Goal: Use online tool/utility: Use online tool/utility

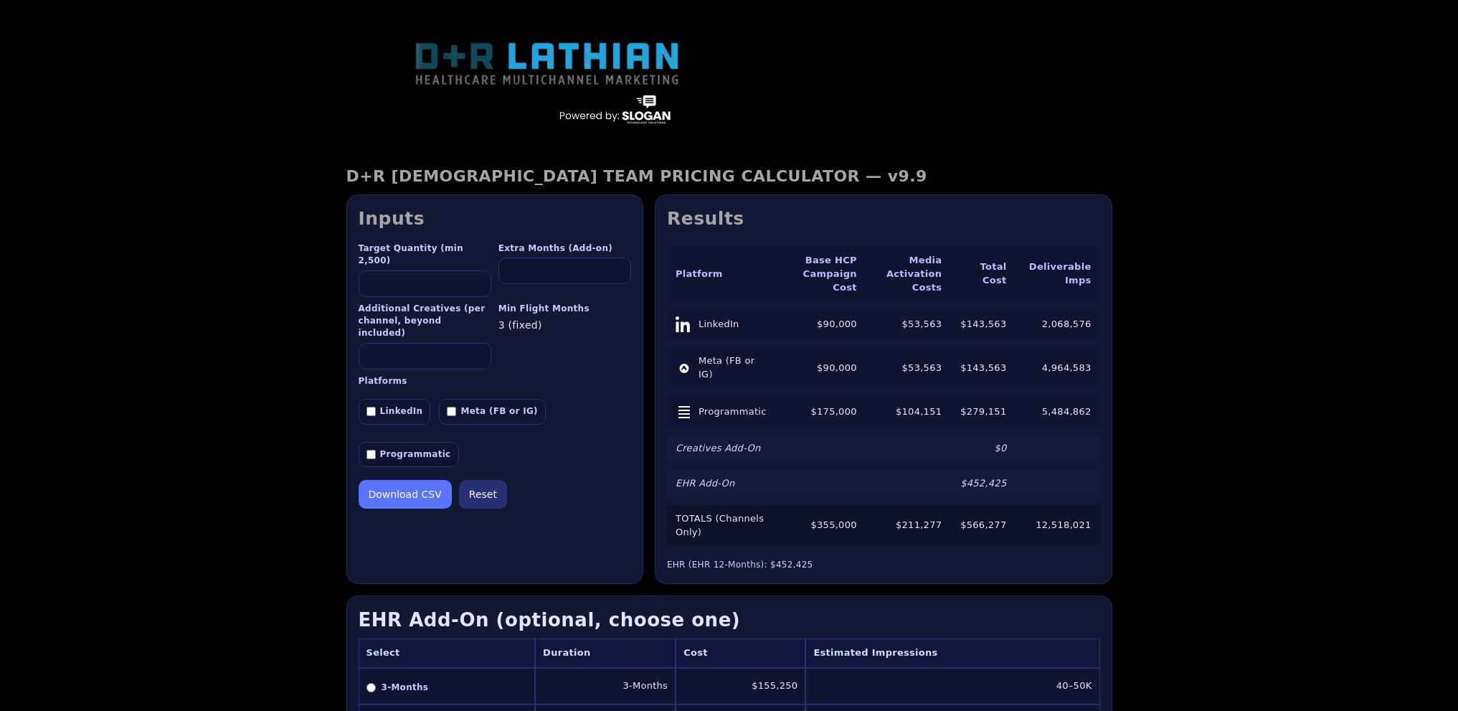
scroll to position [159, 0]
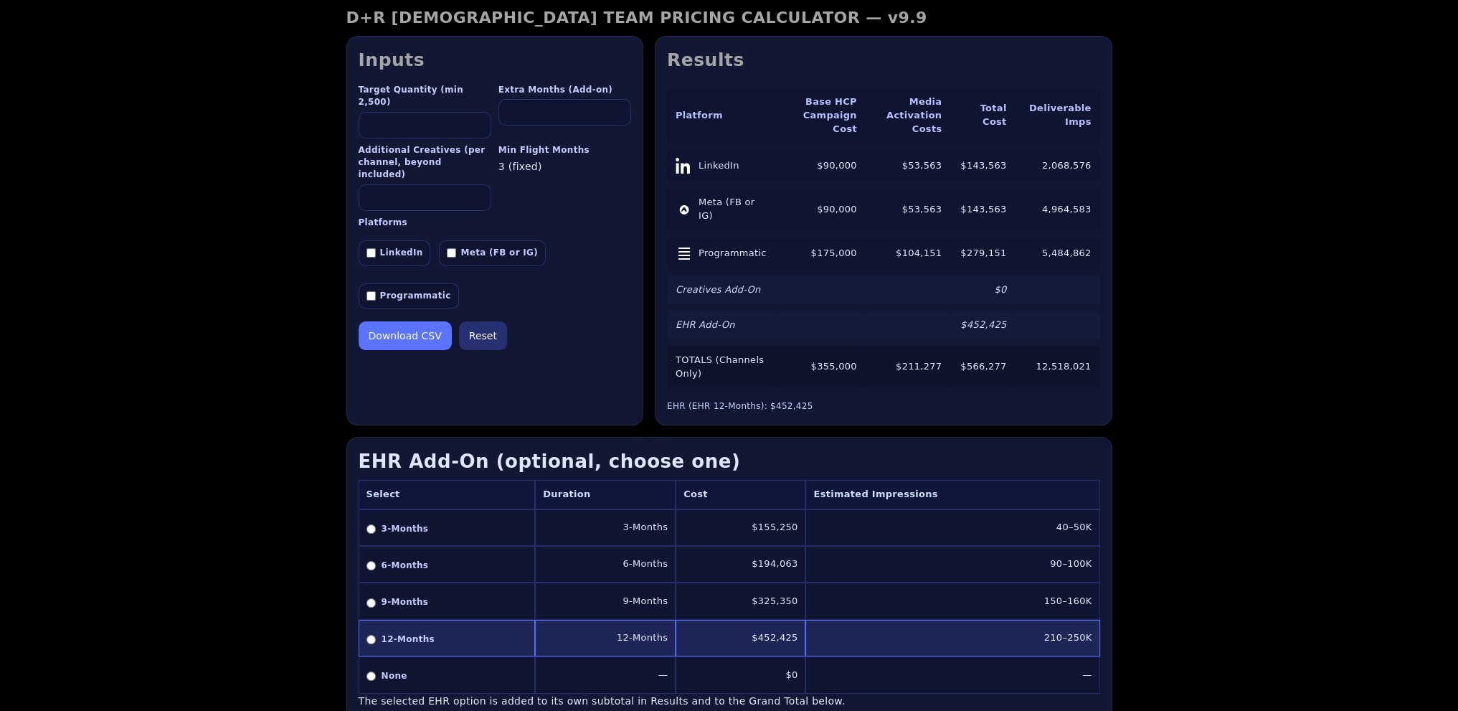
click at [201, 330] on div "D+R [DEMOGRAPHIC_DATA] TEAM PRICING CALCULATOR — v9.9 D+R [DEMOGRAPHIC_DATA] TE…" at bounding box center [729, 468] width 1458 height 966
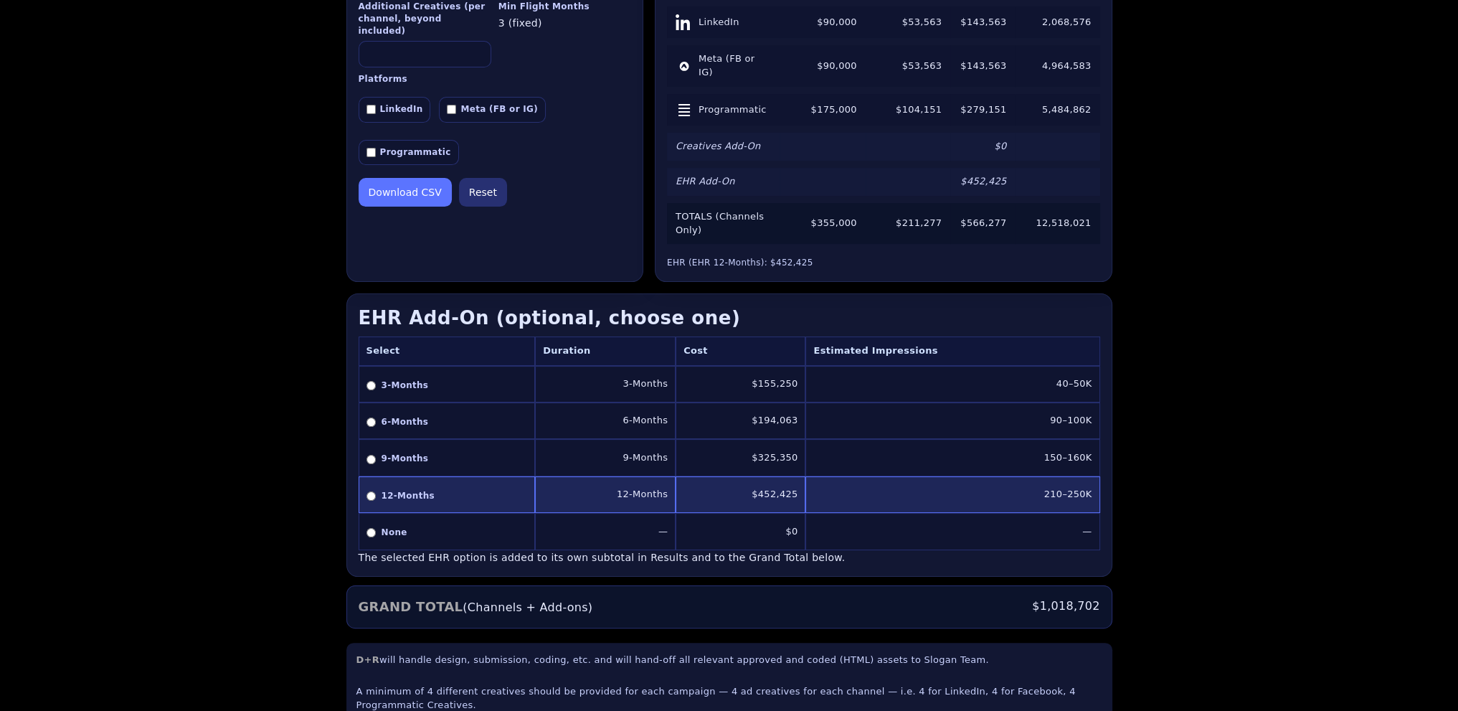
scroll to position [374, 0]
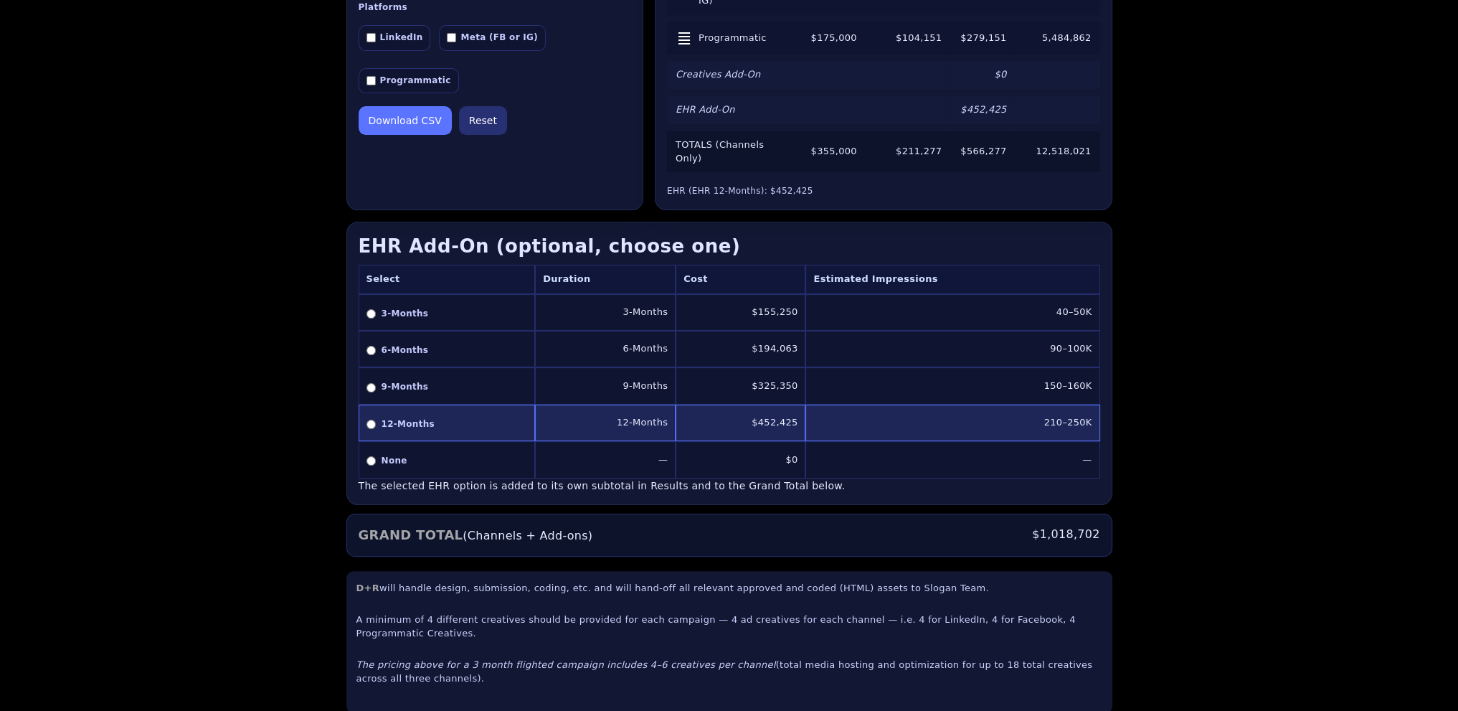
click at [1063, 405] on td "210–250K" at bounding box center [953, 423] width 294 height 37
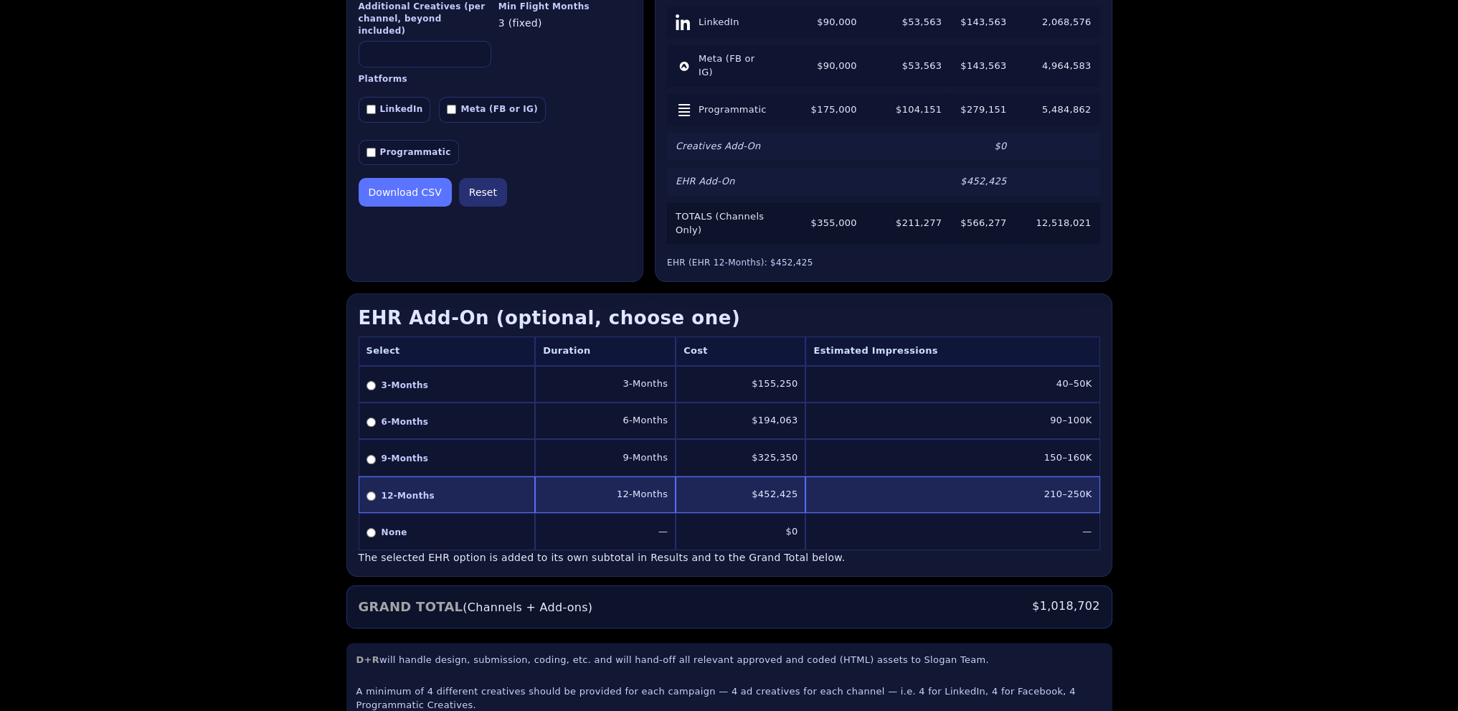
scroll to position [230, 0]
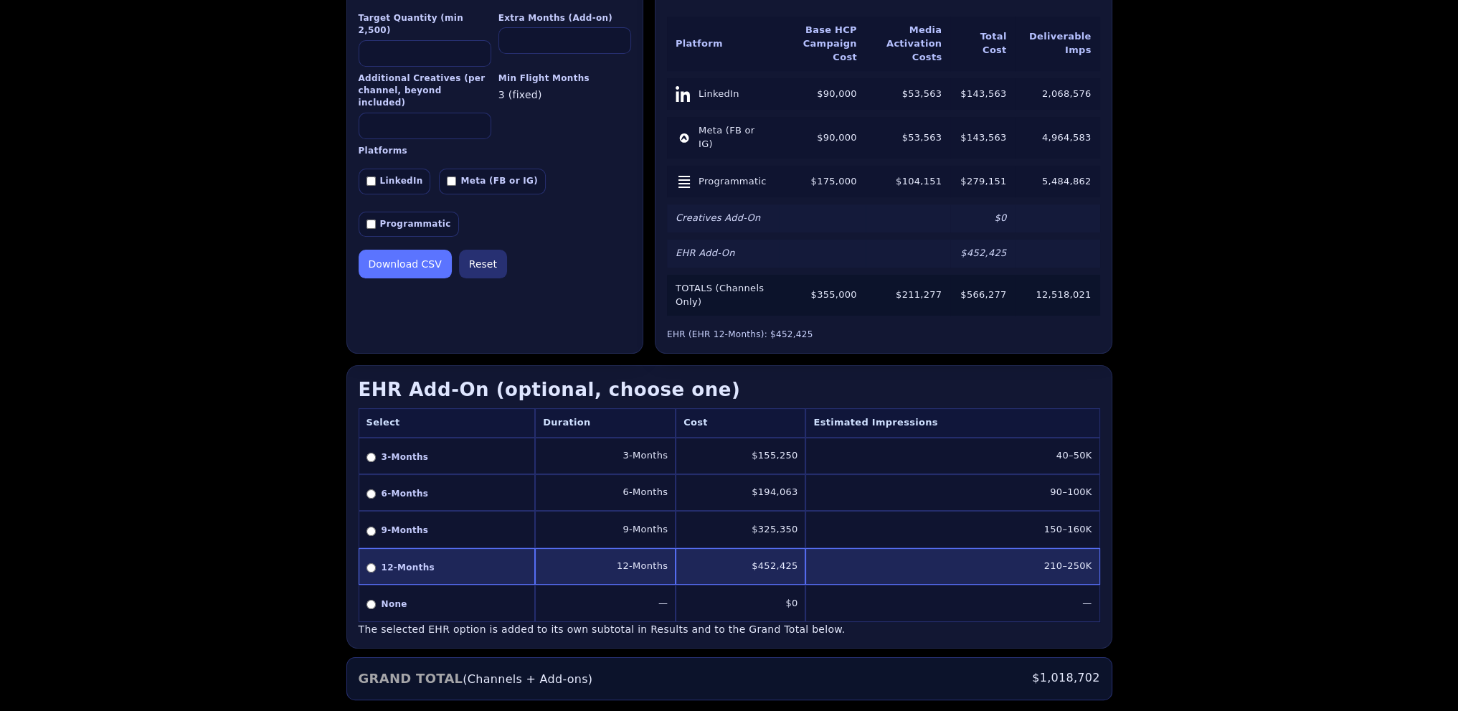
click at [420, 40] on input "*****" at bounding box center [425, 53] width 133 height 27
click at [1167, 494] on div "D+R [DEMOGRAPHIC_DATA] TEAM PRICING CALCULATOR — v9.9 D+R [DEMOGRAPHIC_DATA] TE…" at bounding box center [729, 396] width 1458 height 966
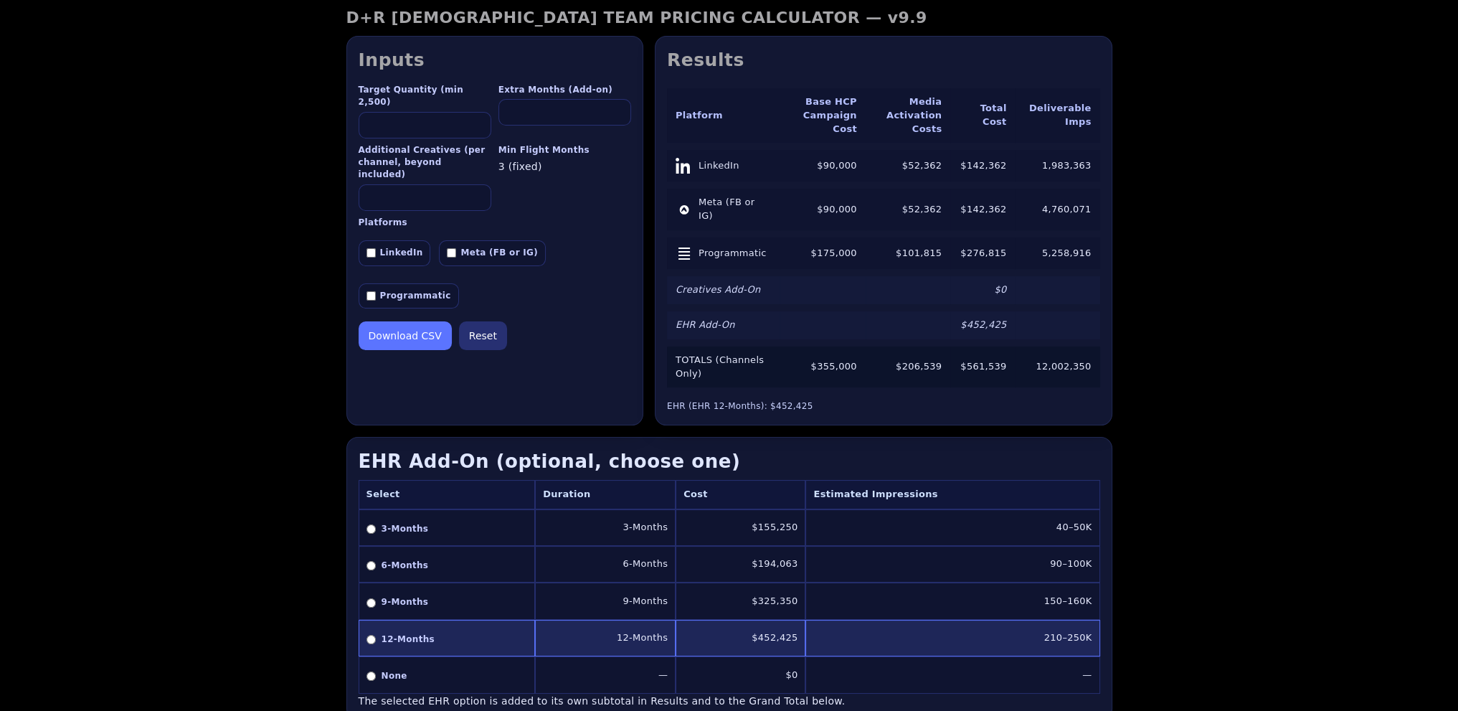
drag, startPoint x: 389, startPoint y: 113, endPoint x: 283, endPoint y: 114, distance: 105.5
click at [283, 114] on div "D+R [DEMOGRAPHIC_DATA] TEAM PRICING CALCULATOR — v9.9 D+R [DEMOGRAPHIC_DATA] TE…" at bounding box center [729, 468] width 1458 height 966
type input "*"
type input "*****"
click at [1254, 491] on div "D+R [DEMOGRAPHIC_DATA] TEAM PRICING CALCULATOR — v9.9 D+R [DEMOGRAPHIC_DATA] TE…" at bounding box center [729, 468] width 1458 height 966
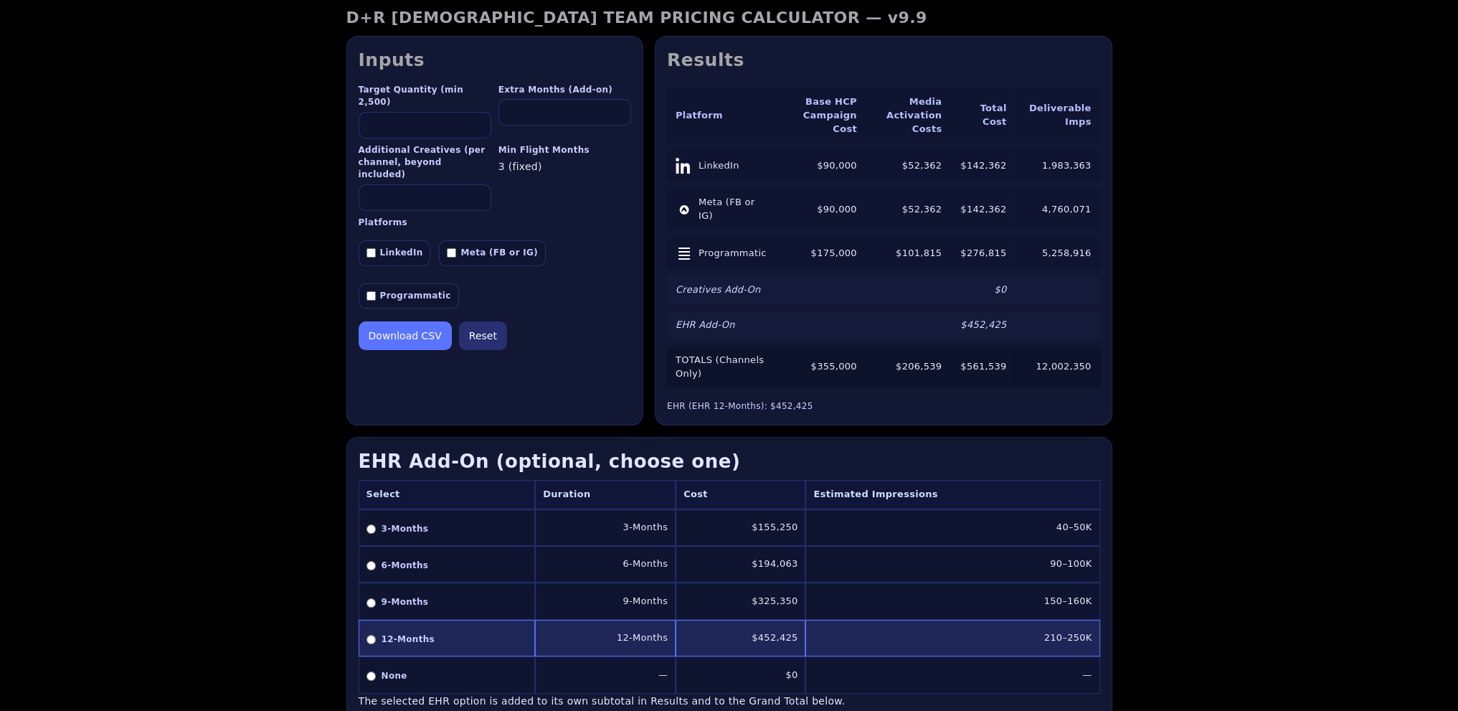
click at [1030, 546] on td "90–100K" at bounding box center [953, 564] width 294 height 37
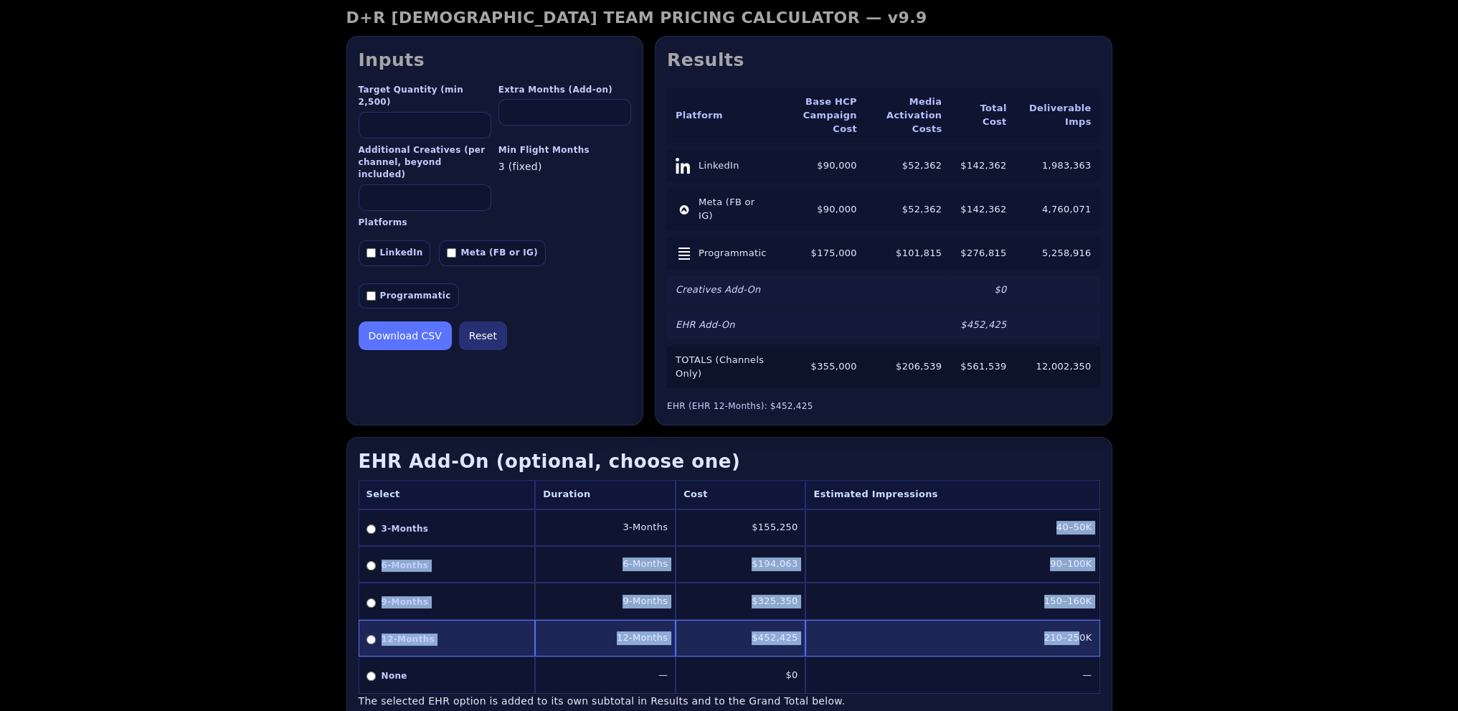
drag, startPoint x: 1048, startPoint y: 499, endPoint x: 1083, endPoint y: 620, distance: 125.5
click at [1083, 620] on tbody "3-Months 3-Months $155,250 40–50K 6-Months 6-Months $194,063 90–100K 9-Months 9…" at bounding box center [730, 601] width 742 height 184
click at [1082, 620] on td "210–250K" at bounding box center [953, 638] width 294 height 37
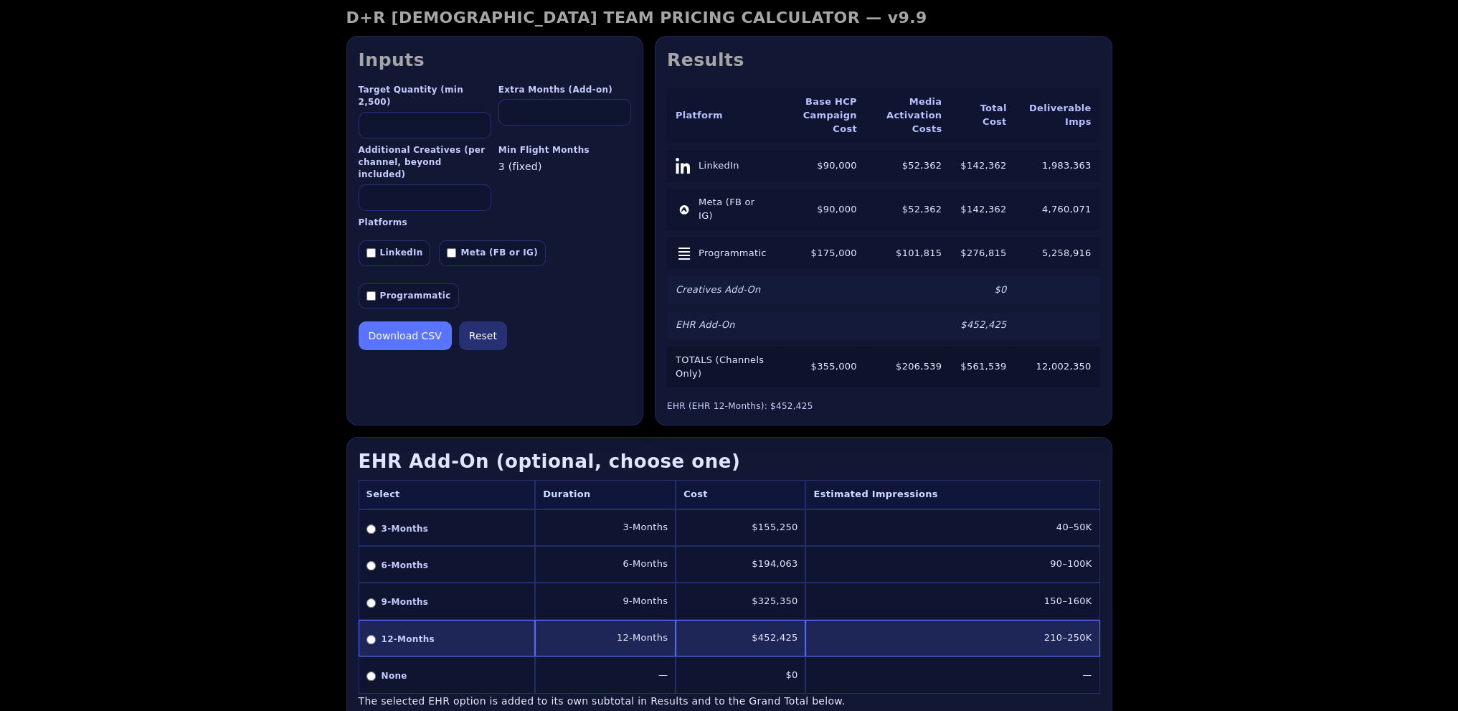
click at [1199, 432] on div "D+R [DEMOGRAPHIC_DATA] TEAM PRICING CALCULATOR — v9.9 D+R [DEMOGRAPHIC_DATA] TE…" at bounding box center [729, 468] width 1458 height 966
click at [1245, 405] on div "D+R [DEMOGRAPHIC_DATA] TEAM PRICING CALCULATOR — v9.9 D+R [DEMOGRAPHIC_DATA] TE…" at bounding box center [729, 468] width 1458 height 966
click at [452, 112] on input "*****" at bounding box center [425, 125] width 133 height 27
click at [1285, 387] on div "D+R [DEMOGRAPHIC_DATA] TEAM PRICING CALCULATOR — v9.9 D+R [DEMOGRAPHIC_DATA] TE…" at bounding box center [729, 468] width 1458 height 966
